Goal: Transaction & Acquisition: Purchase product/service

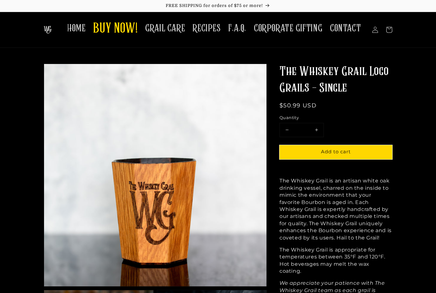
click at [130, 32] on span "BUY NOW!" at bounding box center [115, 28] width 44 height 17
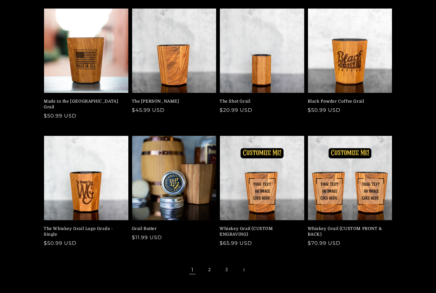
scroll to position [72, 0]
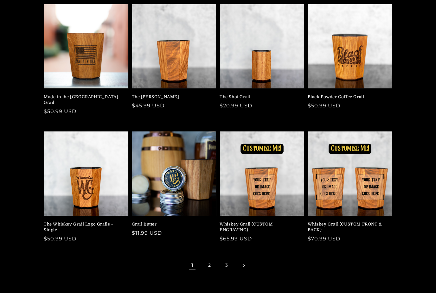
click at [371, 221] on link "Whiskey Grail (CUSTOM FRONT & BACK)" at bounding box center [347, 226] width 81 height 11
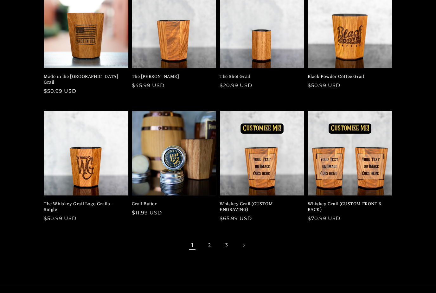
click at [264, 201] on link "Whiskey Grail (CUSTOM ENGRAVING)" at bounding box center [259, 206] width 81 height 11
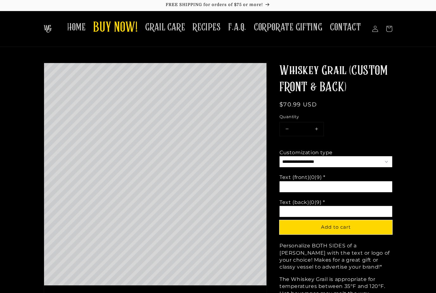
scroll to position [9, 0]
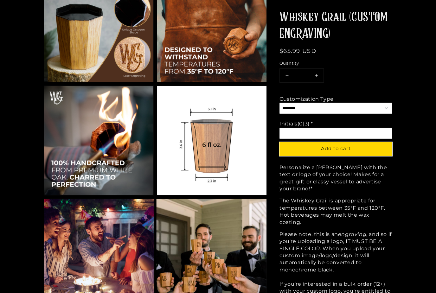
scroll to position [676, 0]
